Goal: Task Accomplishment & Management: Manage account settings

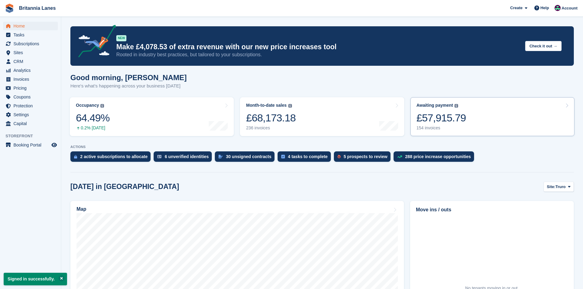
click at [447, 120] on div "£57,915.79" at bounding box center [441, 118] width 50 height 13
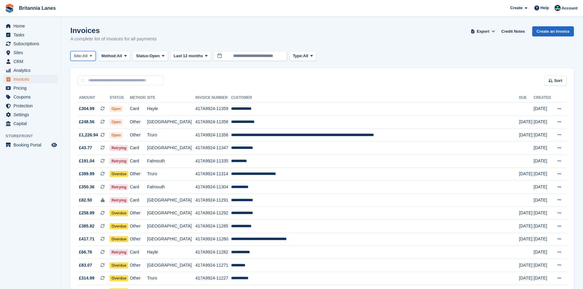
click at [82, 56] on span "Site:" at bounding box center [78, 56] width 9 height 6
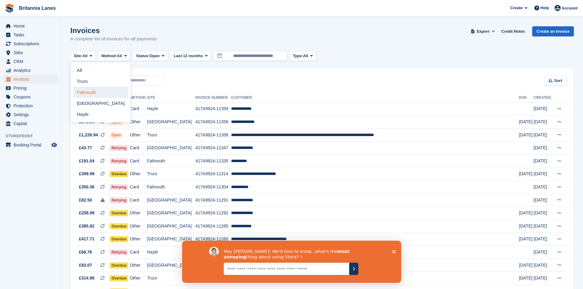
click at [82, 89] on link "Falmouth" at bounding box center [100, 92] width 55 height 11
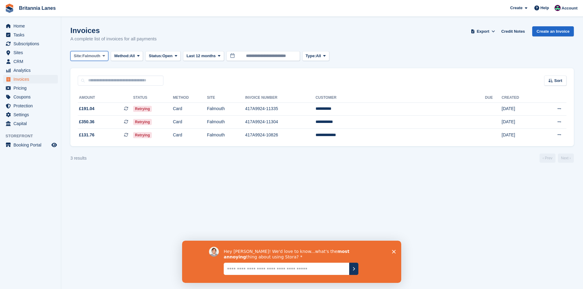
click at [98, 56] on span "Falmouth" at bounding box center [91, 56] width 18 height 6
click at [77, 114] on link "Hayle" at bounding box center [100, 114] width 55 height 11
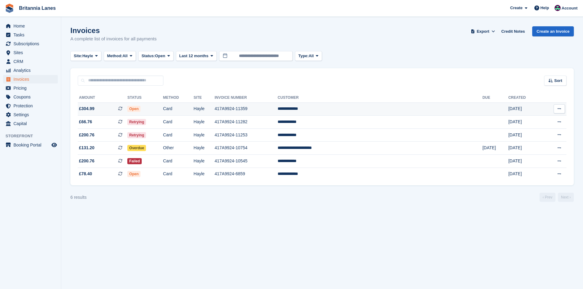
click at [215, 109] on td "Hayle" at bounding box center [204, 108] width 21 height 13
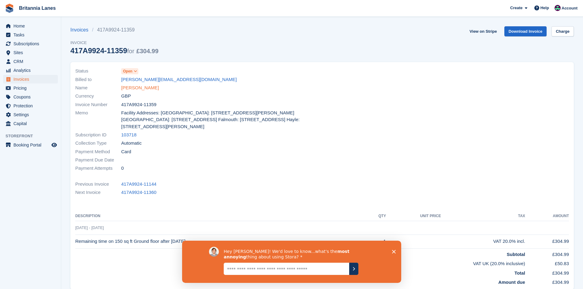
click at [124, 86] on link "Paul Costello" at bounding box center [140, 87] width 38 height 7
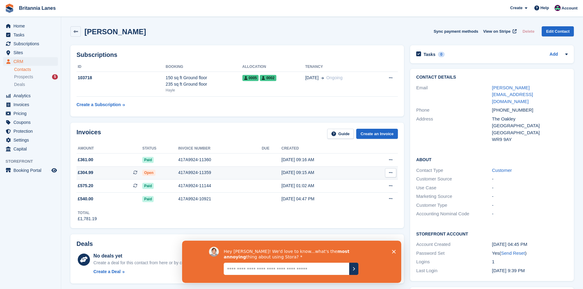
click at [194, 176] on div "417A9924-11359" at bounding box center [219, 172] width 83 height 6
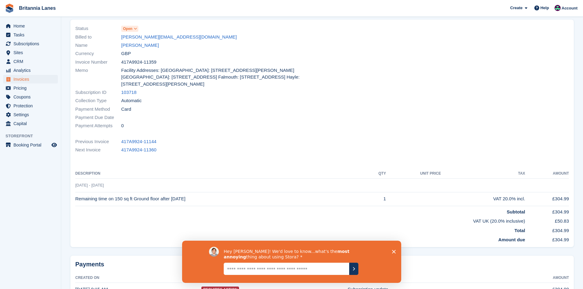
scroll to position [86, 0]
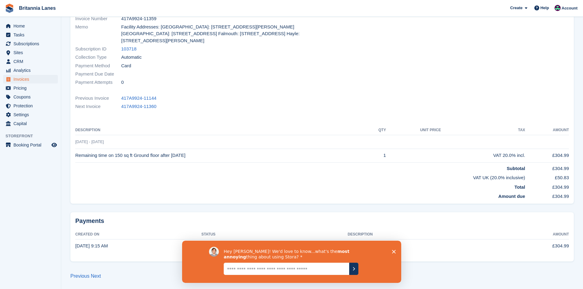
click at [389, 250] on div "Hey Kirsty! We'd love to know...what's the most annoying thing about using Stor…" at bounding box center [291, 261] width 219 height 42
drag, startPoint x: 389, startPoint y: 250, endPoint x: 395, endPoint y: 250, distance: 5.8
click at [389, 250] on div "Hey Kirsty! We'd love to know...what's the most annoying thing about using Stor…" at bounding box center [291, 261] width 219 height 42
click at [395, 250] on div "Hey Kirsty! We'd love to know...what's the most annoying thing about using Stor…" at bounding box center [291, 261] width 219 height 42
click at [391, 250] on icon "Close survey" at bounding box center [393, 252] width 4 height 4
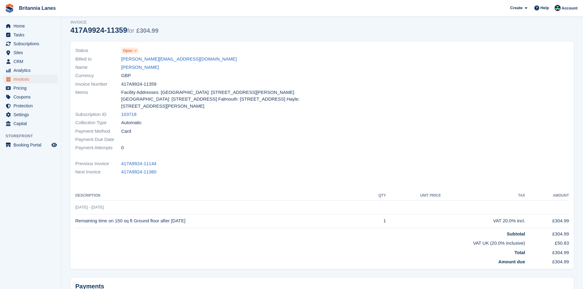
scroll to position [0, 0]
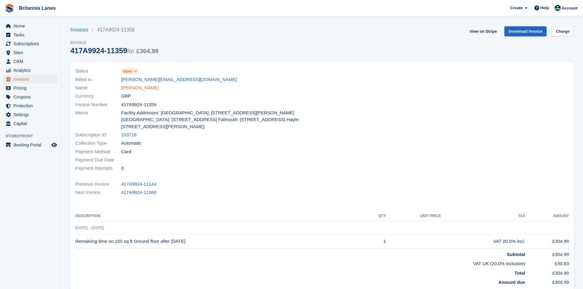
click at [129, 90] on link "[PERSON_NAME]" at bounding box center [140, 87] width 38 height 7
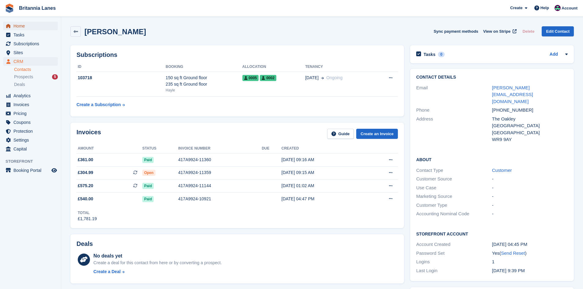
click at [22, 23] on span "Home" at bounding box center [31, 26] width 37 height 9
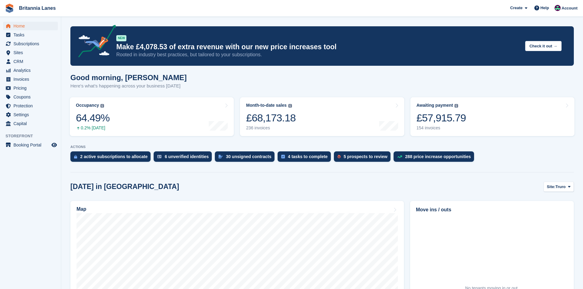
scroll to position [92, 0]
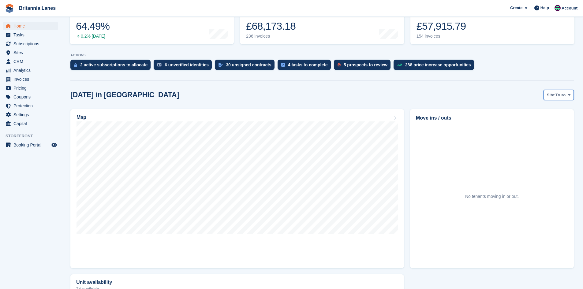
click at [557, 94] on span "Truro" at bounding box center [560, 95] width 10 height 6
click at [531, 140] on link "Hayle" at bounding box center [543, 142] width 55 height 11
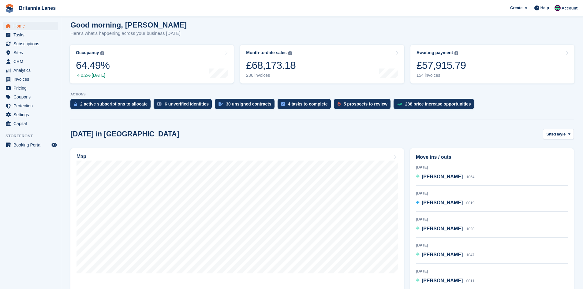
scroll to position [0, 0]
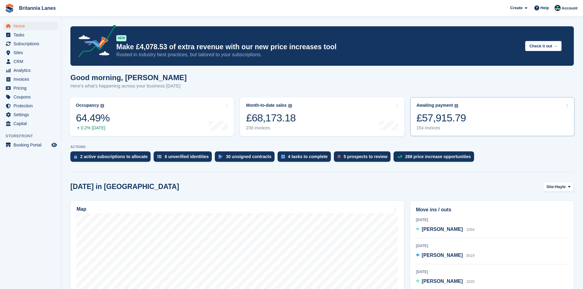
click at [537, 117] on link "Awaiting payment The total outstanding balance on all open invoices. £57,915.79…" at bounding box center [492, 116] width 164 height 39
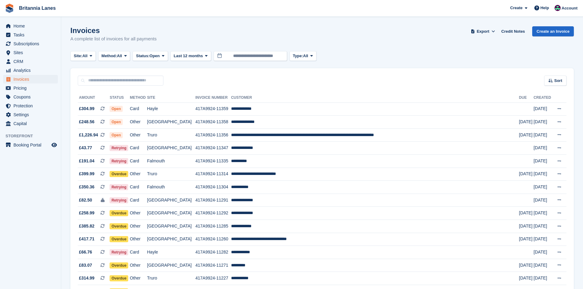
click at [91, 57] on icon at bounding box center [91, 56] width 2 height 4
click at [98, 81] on link "Truro" at bounding box center [100, 81] width 55 height 11
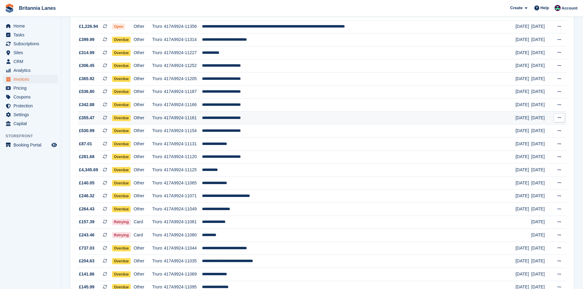
scroll to position [31, 0]
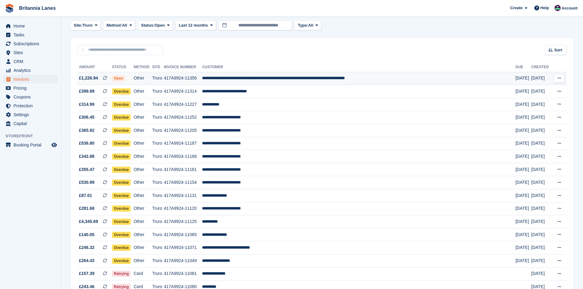
click at [256, 82] on td "**********" at bounding box center [358, 78] width 313 height 13
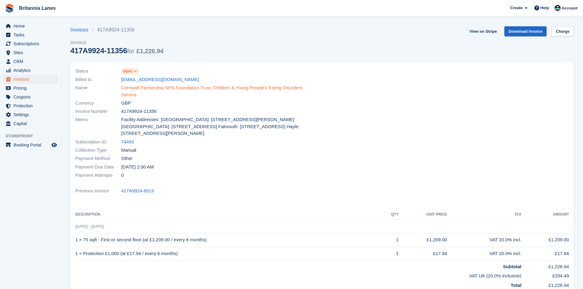
click at [143, 88] on link "Cornwall Partnership NHS Foundation Trust, Children & Young People's Eating Dis…" at bounding box center [219, 91] width 197 height 14
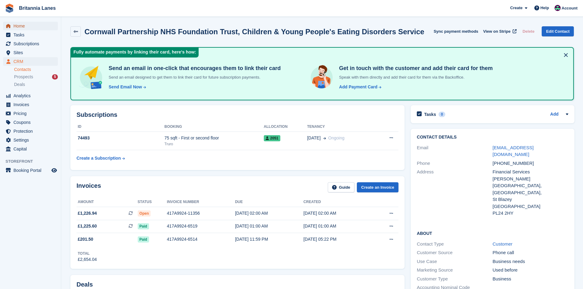
drag, startPoint x: 13, startPoint y: 27, endPoint x: 24, endPoint y: 27, distance: 11.0
click at [13, 27] on link "Home" at bounding box center [30, 26] width 55 height 9
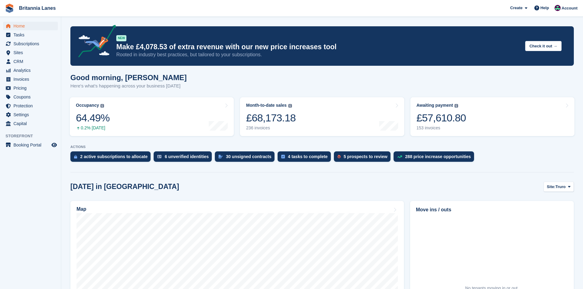
click at [471, 124] on link "Awaiting payment The total outstanding balance on all open invoices. £57,610.80…" at bounding box center [492, 116] width 164 height 39
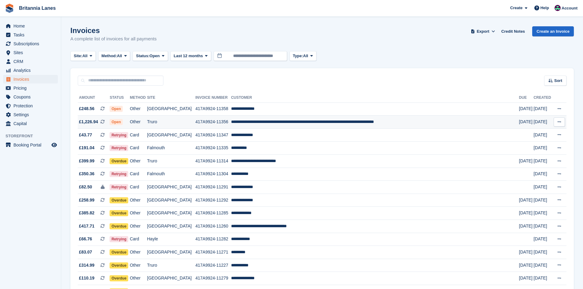
click at [270, 122] on td "**********" at bounding box center [375, 122] width 288 height 13
click at [25, 28] on span "Home" at bounding box center [31, 26] width 37 height 9
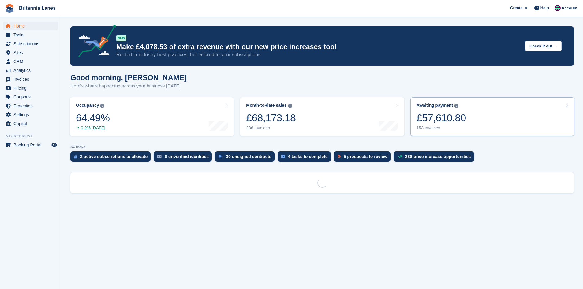
click at [495, 119] on link "Awaiting payment The total outstanding balance on all open invoices. £57,610.80…" at bounding box center [492, 116] width 164 height 39
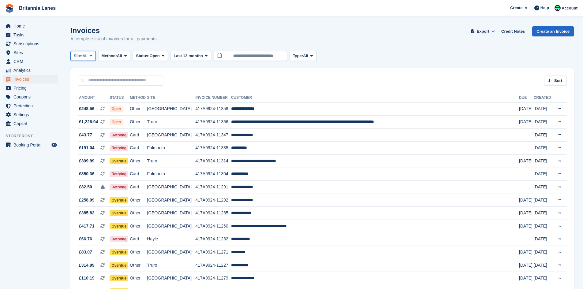
click at [87, 53] on span "All" at bounding box center [84, 56] width 5 height 6
click at [92, 113] on link "Hayle" at bounding box center [100, 114] width 55 height 11
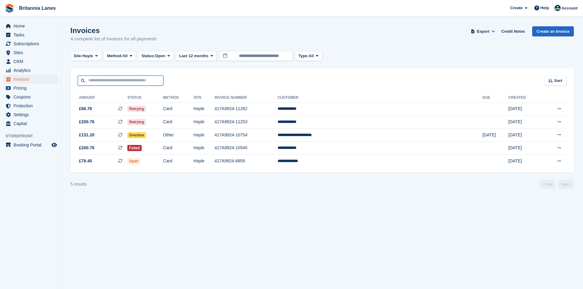
click at [95, 82] on input "text" at bounding box center [121, 81] width 86 height 10
type input "****"
click at [105, 77] on input "****" at bounding box center [121, 81] width 86 height 10
type input "*"
click at [99, 56] on span at bounding box center [96, 56] width 5 height 5
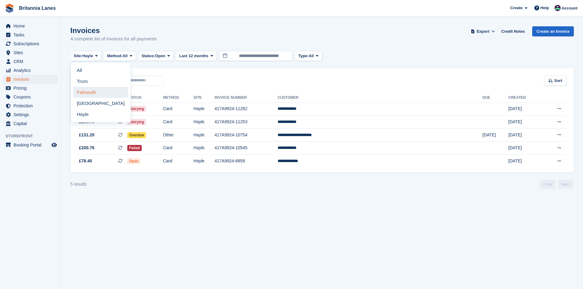
click at [84, 89] on link "Falmouth" at bounding box center [100, 92] width 55 height 11
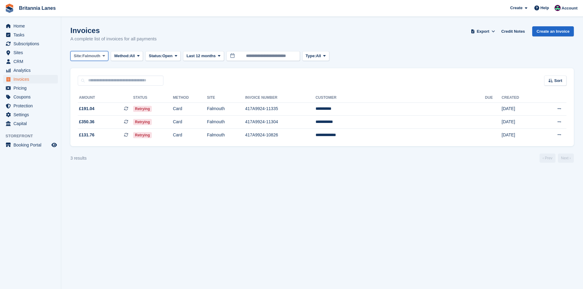
click at [89, 57] on span "Falmouth" at bounding box center [91, 56] width 18 height 6
click at [85, 113] on link "Hayle" at bounding box center [100, 114] width 55 height 11
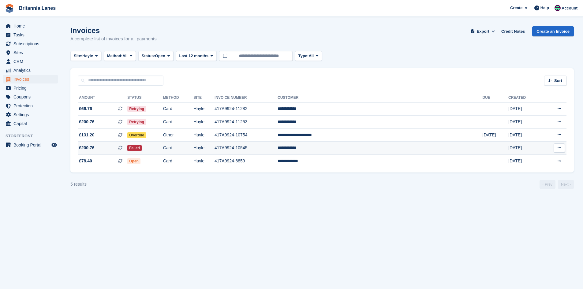
click at [353, 142] on td "**********" at bounding box center [379, 148] width 205 height 13
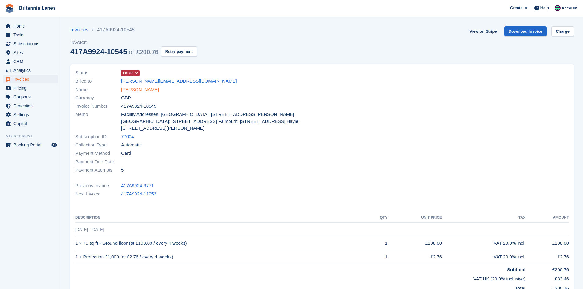
click at [129, 86] on link "[PERSON_NAME]" at bounding box center [140, 89] width 38 height 7
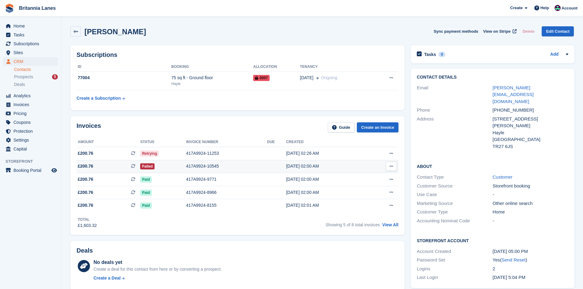
click at [189, 167] on div "417A9924-10545" at bounding box center [226, 166] width 81 height 6
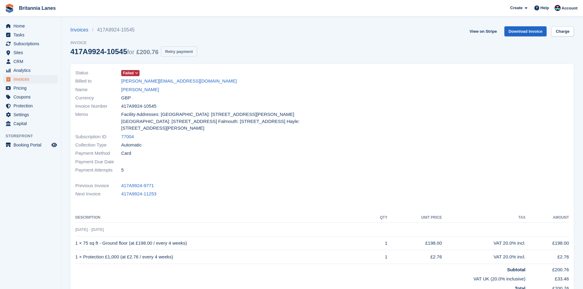
click at [177, 52] on button "Retry payment" at bounding box center [179, 51] width 36 height 10
click at [21, 23] on span "Home" at bounding box center [31, 26] width 37 height 9
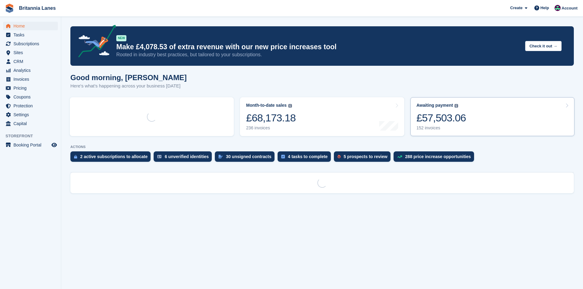
click at [470, 131] on link "Awaiting payment The total outstanding balance on all open invoices. £57,503.06…" at bounding box center [492, 116] width 164 height 39
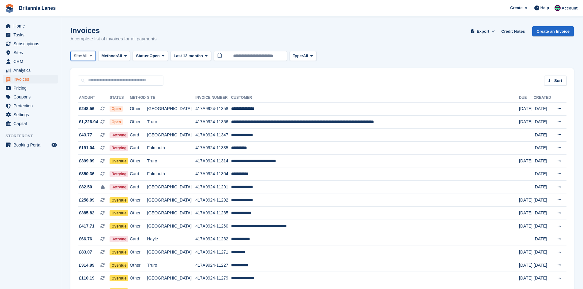
click at [81, 57] on span "Site:" at bounding box center [78, 56] width 9 height 6
click at [82, 117] on link "Hayle" at bounding box center [100, 114] width 55 height 11
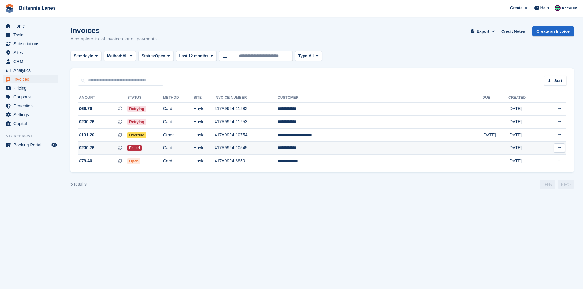
click at [361, 148] on td "**********" at bounding box center [379, 148] width 205 height 13
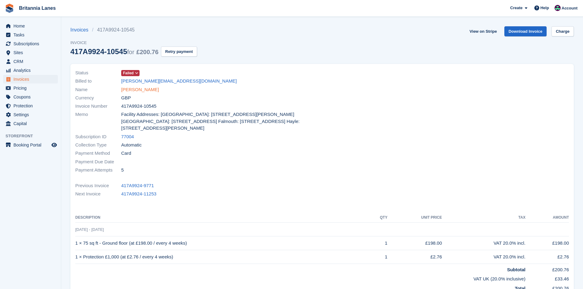
click at [142, 91] on link "[PERSON_NAME]" at bounding box center [140, 89] width 38 height 7
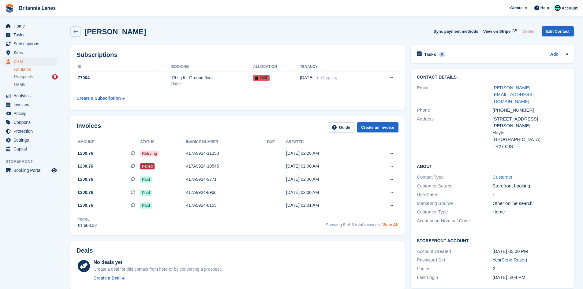
click at [391, 224] on link "View All" at bounding box center [390, 224] width 16 height 5
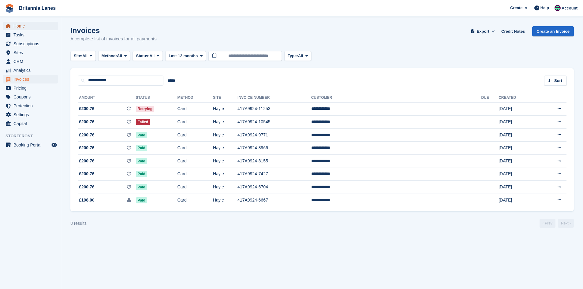
click at [12, 26] on link "Home" at bounding box center [30, 26] width 55 height 9
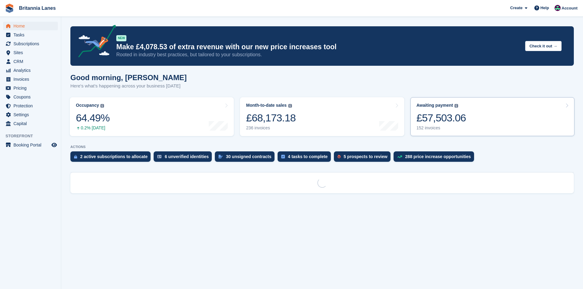
click at [442, 109] on div "Awaiting payment The total outstanding balance on all open invoices. £57,503.06…" at bounding box center [441, 117] width 50 height 28
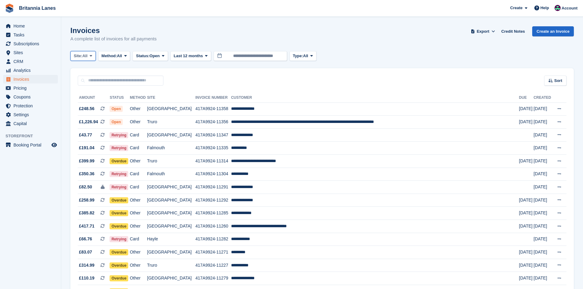
click at [81, 56] on span "Site:" at bounding box center [78, 56] width 9 height 6
click at [83, 82] on link "Truro" at bounding box center [100, 81] width 55 height 11
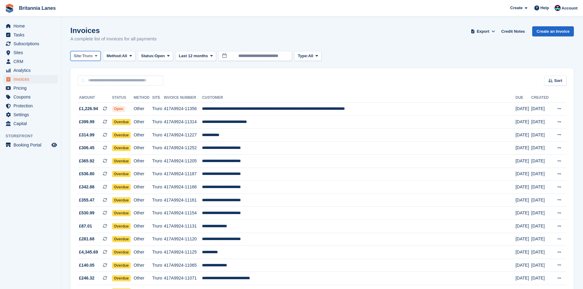
click at [83, 56] on span "Truro" at bounding box center [87, 56] width 10 height 6
drag, startPoint x: 89, startPoint y: 91, endPoint x: 95, endPoint y: 91, distance: 6.1
click at [89, 91] on link "Falmouth" at bounding box center [100, 92] width 55 height 11
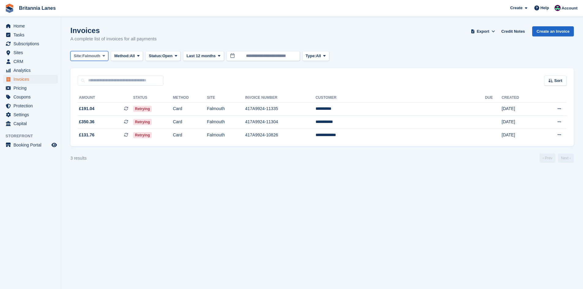
click at [91, 54] on span "Falmouth" at bounding box center [91, 56] width 18 height 6
click at [93, 83] on link "Truro" at bounding box center [100, 81] width 55 height 11
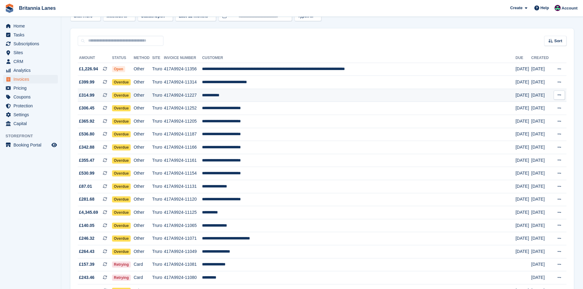
scroll to position [36, 0]
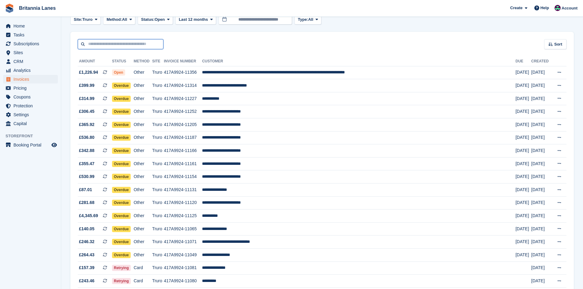
click at [98, 45] on input "text" at bounding box center [121, 44] width 86 height 10
type input "******"
click at [553, 68] on button at bounding box center [558, 72] width 11 height 9
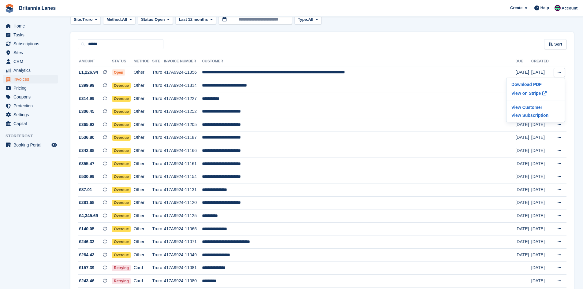
click at [139, 39] on div "****** Sort Sort by Date created Created (oldest first) Created (newest first)" at bounding box center [321, 40] width 503 height 17
drag, startPoint x: 133, startPoint y: 44, endPoint x: 127, endPoint y: 44, distance: 6.1
click at [133, 44] on input "******" at bounding box center [121, 44] width 86 height 10
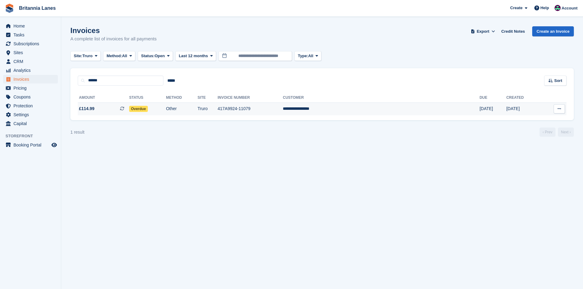
click at [272, 114] on td "417A9924-11079" at bounding box center [249, 108] width 65 height 13
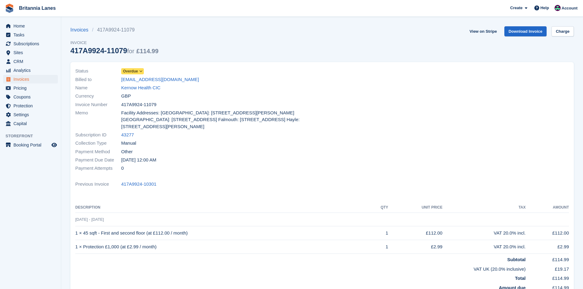
click at [126, 74] on span "Overdue" at bounding box center [130, 71] width 15 height 6
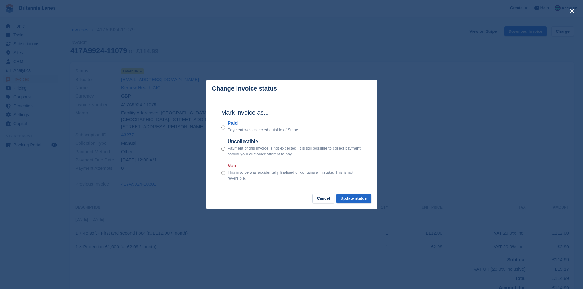
click at [231, 127] on label "Paid" at bounding box center [264, 123] width 72 height 7
click at [353, 198] on button "Update status" at bounding box center [353, 199] width 35 height 10
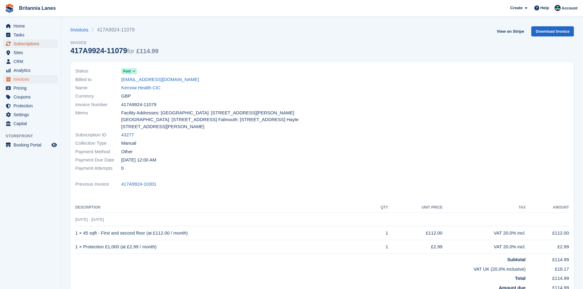
click at [34, 45] on span "Subscriptions" at bounding box center [31, 43] width 37 height 9
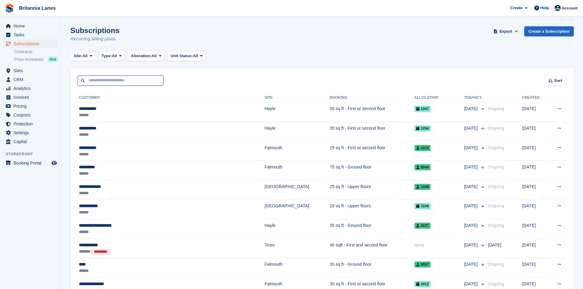
click at [119, 80] on input "text" at bounding box center [121, 81] width 86 height 10
type input "**********"
drag, startPoint x: 111, startPoint y: 72, endPoint x: 112, endPoint y: 79, distance: 6.4
click at [111, 77] on div "**********" at bounding box center [321, 76] width 503 height 17
click at [112, 79] on input "**********" at bounding box center [121, 81] width 86 height 10
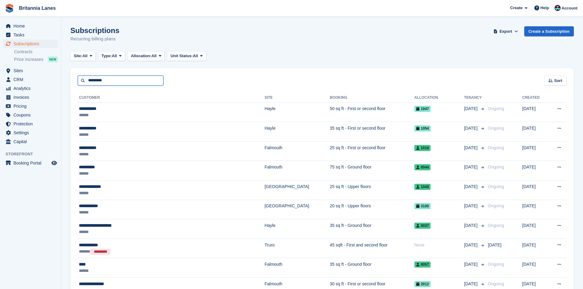
type input "*********"
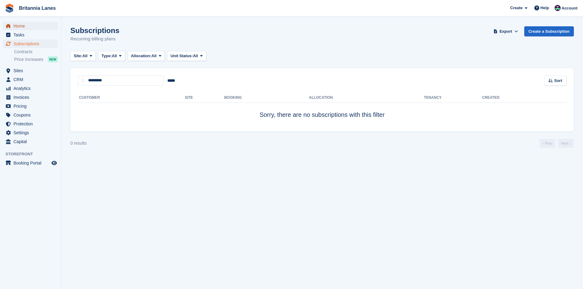
click at [25, 24] on span "Home" at bounding box center [31, 26] width 37 height 9
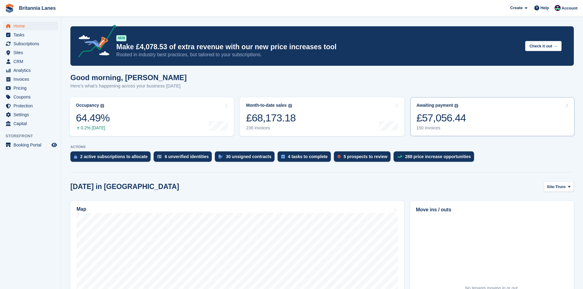
click at [429, 124] on div "£57,056.44" at bounding box center [441, 118] width 50 height 13
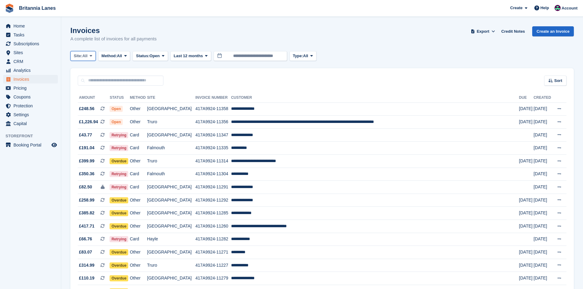
click at [77, 57] on span "Site:" at bounding box center [78, 56] width 9 height 6
click at [78, 83] on link "Truro" at bounding box center [100, 81] width 55 height 11
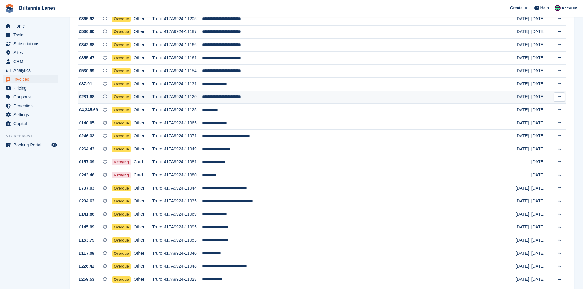
scroll to position [153, 0]
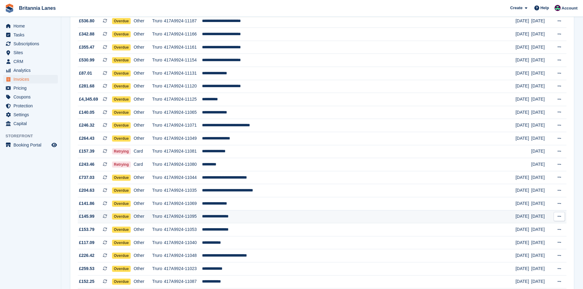
click at [258, 216] on td "**********" at bounding box center [358, 216] width 313 height 13
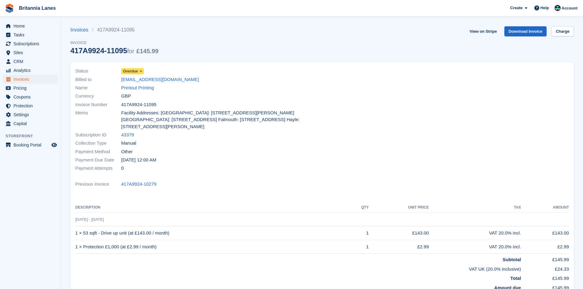
click at [132, 70] on span "Overdue" at bounding box center [130, 71] width 15 height 6
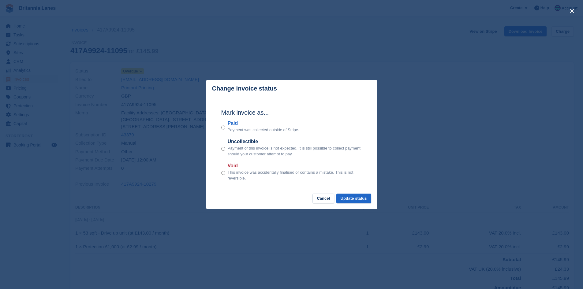
click at [313, 201] on footer "Cancel Update status" at bounding box center [291, 202] width 171 height 16
click at [322, 196] on button "Cancel" at bounding box center [323, 199] width 22 height 10
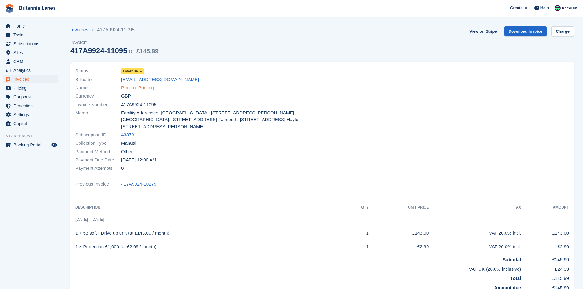
click at [135, 88] on link "Printout Printing" at bounding box center [137, 87] width 33 height 7
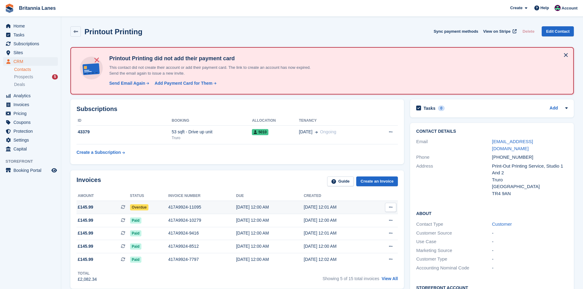
click at [187, 204] on div "417A9924-11095" at bounding box center [202, 207] width 68 height 6
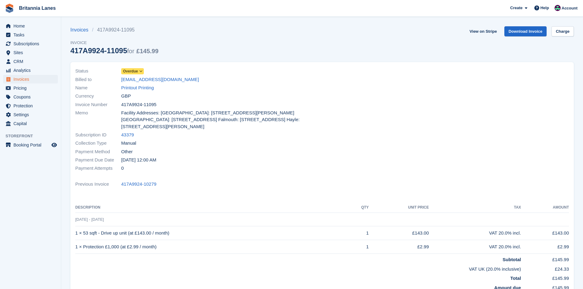
click at [132, 68] on link "Overdue" at bounding box center [132, 71] width 23 height 7
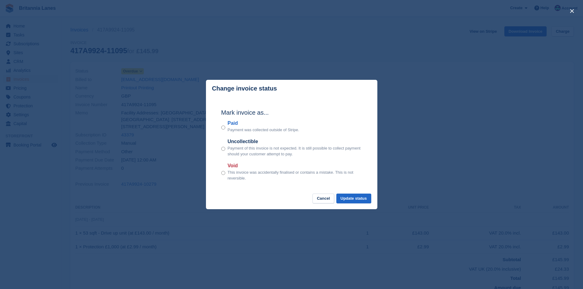
click at [233, 121] on label "Paid" at bounding box center [264, 123] width 72 height 7
click at [351, 202] on button "Update status" at bounding box center [353, 199] width 35 height 10
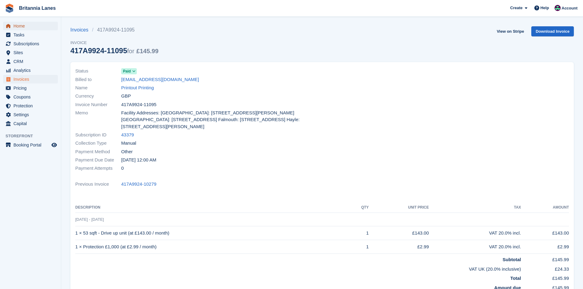
click at [14, 27] on span "Home" at bounding box center [31, 26] width 37 height 9
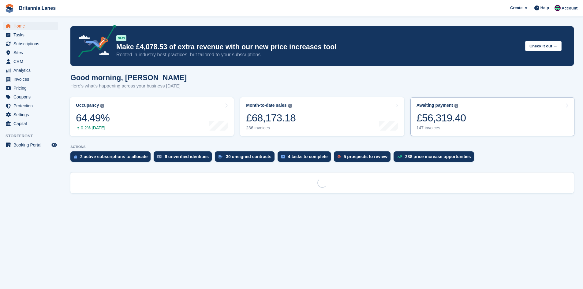
click at [455, 122] on div "£56,319.40" at bounding box center [441, 118] width 50 height 13
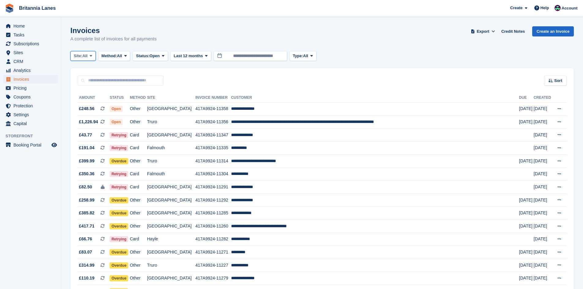
click at [79, 59] on button "Site: All" at bounding box center [82, 56] width 25 height 10
click at [79, 79] on link "Truro" at bounding box center [100, 81] width 55 height 11
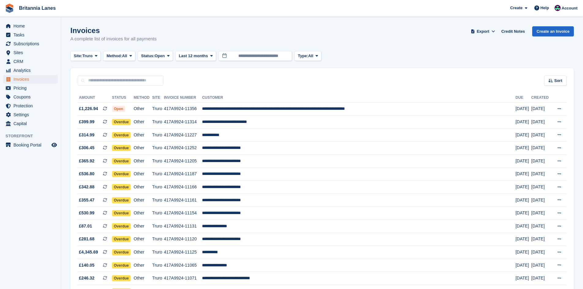
scroll to position [31, 0]
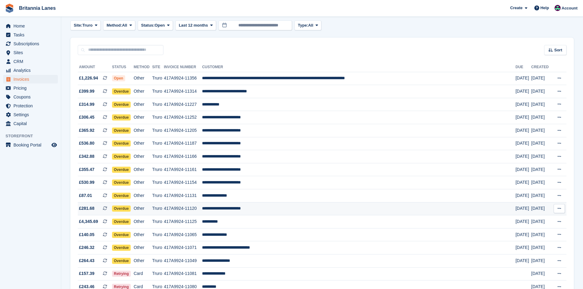
click at [241, 210] on td "**********" at bounding box center [358, 208] width 313 height 13
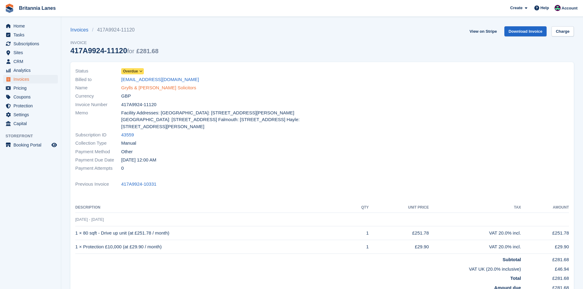
click at [140, 87] on link "Grylls & [PERSON_NAME] Solicitors" at bounding box center [158, 87] width 75 height 7
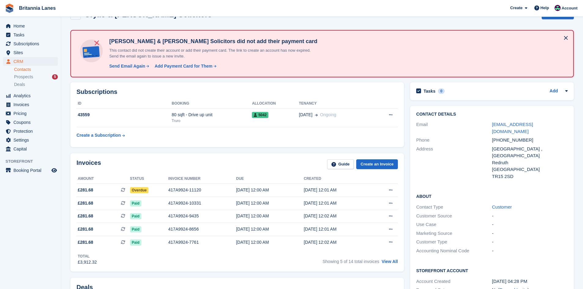
scroll to position [31, 0]
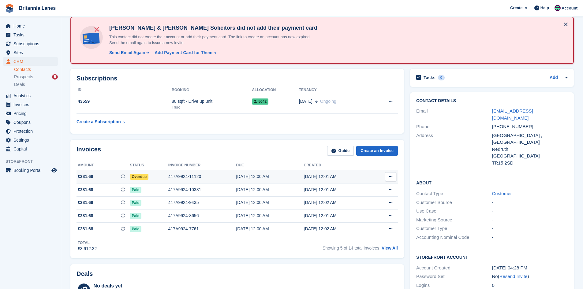
click at [149, 176] on div "Overdue" at bounding box center [149, 176] width 38 height 6
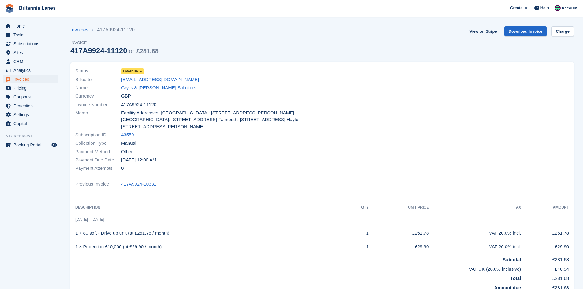
click at [136, 72] on span "Overdue" at bounding box center [130, 71] width 15 height 6
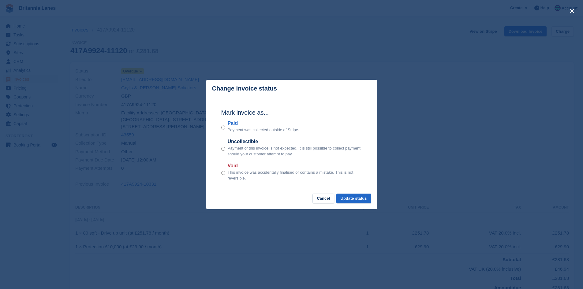
click at [231, 124] on label "Paid" at bounding box center [264, 123] width 72 height 7
click at [370, 198] on button "Update status" at bounding box center [353, 199] width 35 height 10
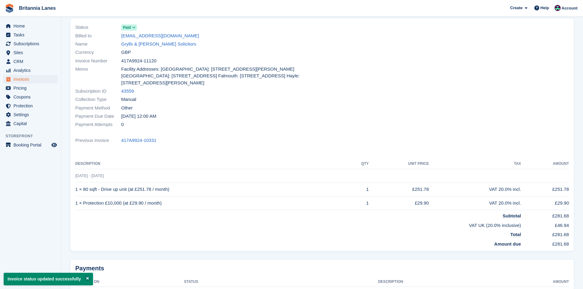
scroll to position [91, 0]
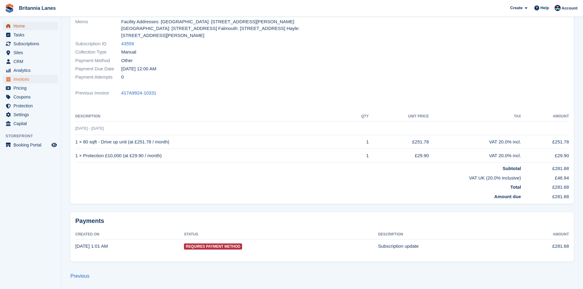
click at [20, 28] on span "Home" at bounding box center [31, 26] width 37 height 9
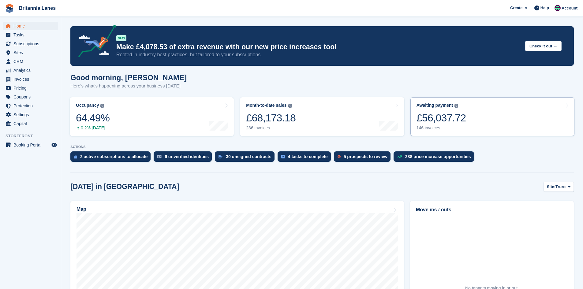
click at [473, 110] on link "Awaiting payment The total outstanding balance on all open invoices. £56,037.72…" at bounding box center [492, 116] width 164 height 39
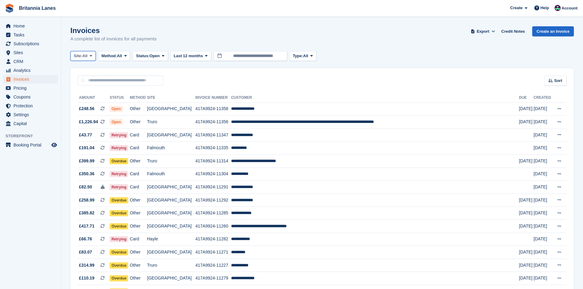
click at [82, 58] on span "Site:" at bounding box center [78, 56] width 9 height 6
click at [96, 80] on link "Truro" at bounding box center [100, 81] width 55 height 11
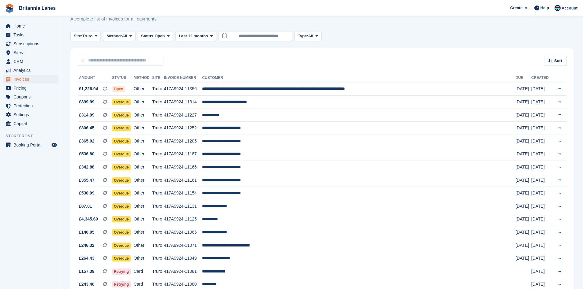
scroll to position [31, 0]
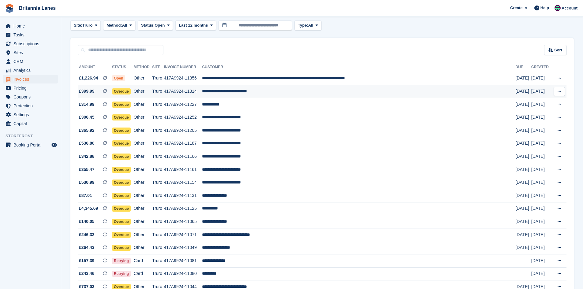
click at [287, 94] on td "**********" at bounding box center [358, 91] width 313 height 13
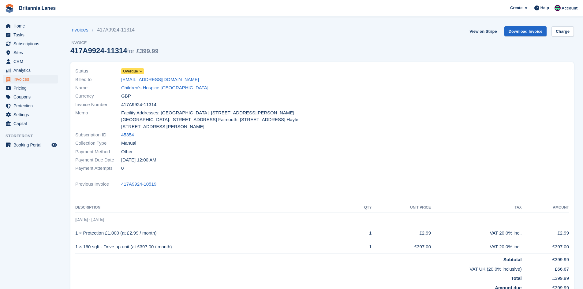
scroll to position [61, 0]
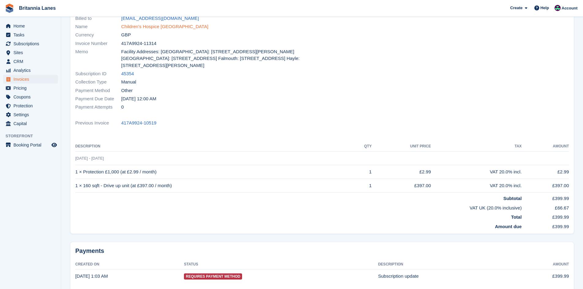
click at [172, 29] on link "Children's Hospice South West" at bounding box center [164, 26] width 87 height 7
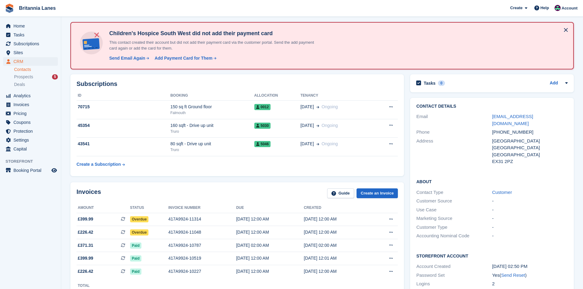
scroll to position [61, 0]
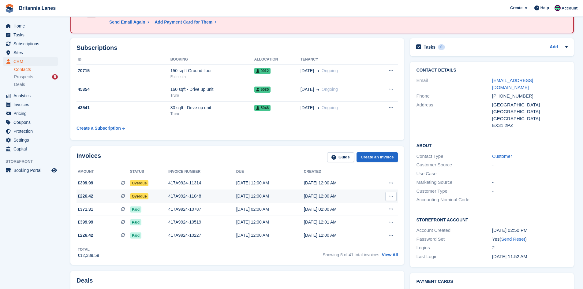
click at [185, 193] on div "417A9924-11048" at bounding box center [202, 196] width 68 height 6
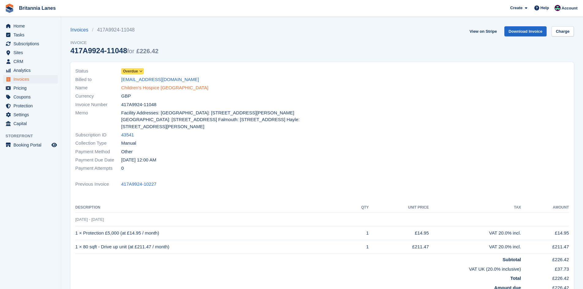
drag, startPoint x: 136, startPoint y: 86, endPoint x: 140, endPoint y: 86, distance: 3.7
click at [136, 86] on link "Children's Hospice [GEOGRAPHIC_DATA]" at bounding box center [164, 87] width 87 height 7
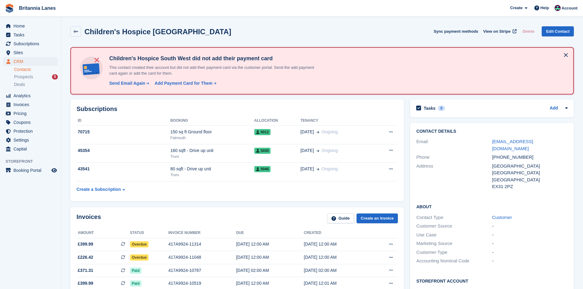
scroll to position [61, 0]
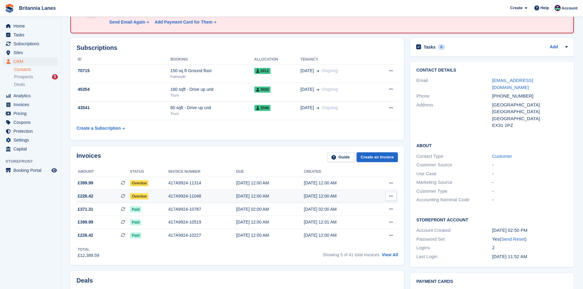
click at [182, 194] on div "417A9924-11048" at bounding box center [202, 196] width 68 height 6
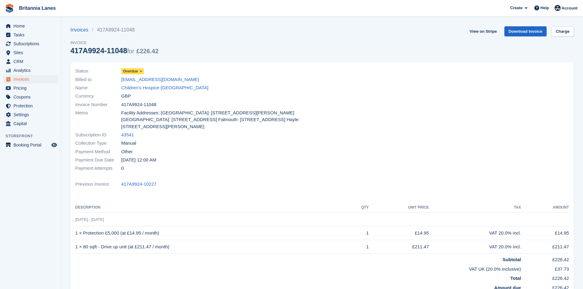
click at [135, 72] on span "Overdue" at bounding box center [130, 71] width 15 height 6
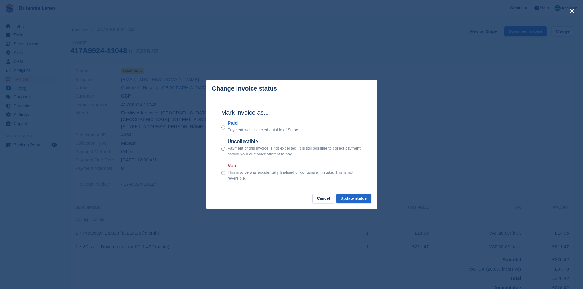
click at [235, 124] on label "Paid" at bounding box center [264, 123] width 72 height 7
click at [367, 202] on button "Update status" at bounding box center [353, 199] width 35 height 10
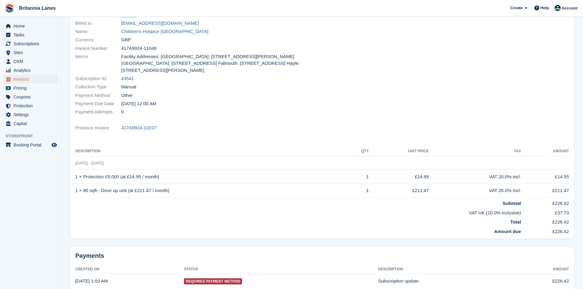
scroll to position [30, 0]
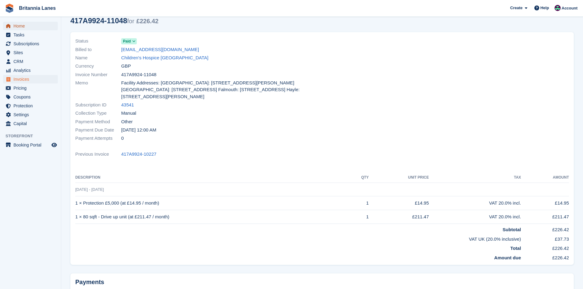
click at [32, 27] on span "Home" at bounding box center [31, 26] width 37 height 9
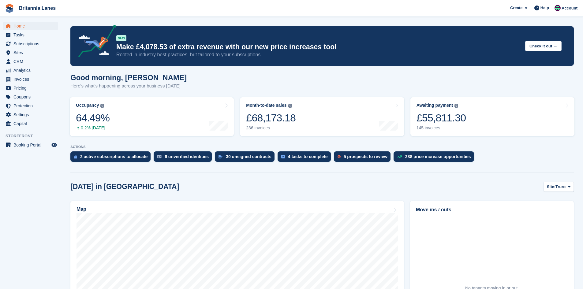
drag, startPoint x: 441, startPoint y: 119, endPoint x: 46, endPoint y: 201, distance: 403.8
click at [441, 119] on div "£55,811.30" at bounding box center [441, 118] width 50 height 13
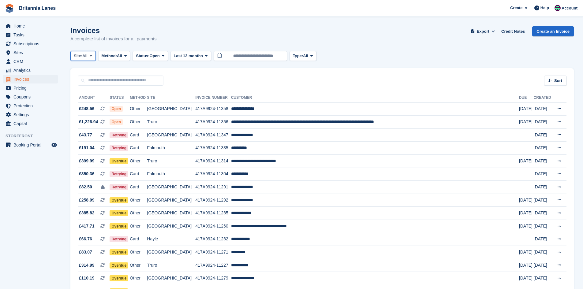
click at [92, 61] on button "Site: All" at bounding box center [82, 56] width 25 height 10
click at [86, 84] on link "Truro" at bounding box center [100, 81] width 55 height 11
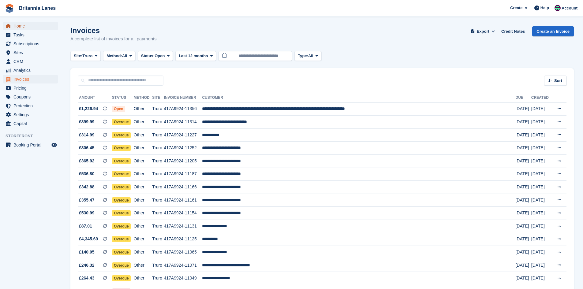
click at [17, 25] on span "Home" at bounding box center [31, 26] width 37 height 9
